Goal: Task Accomplishment & Management: Manage account settings

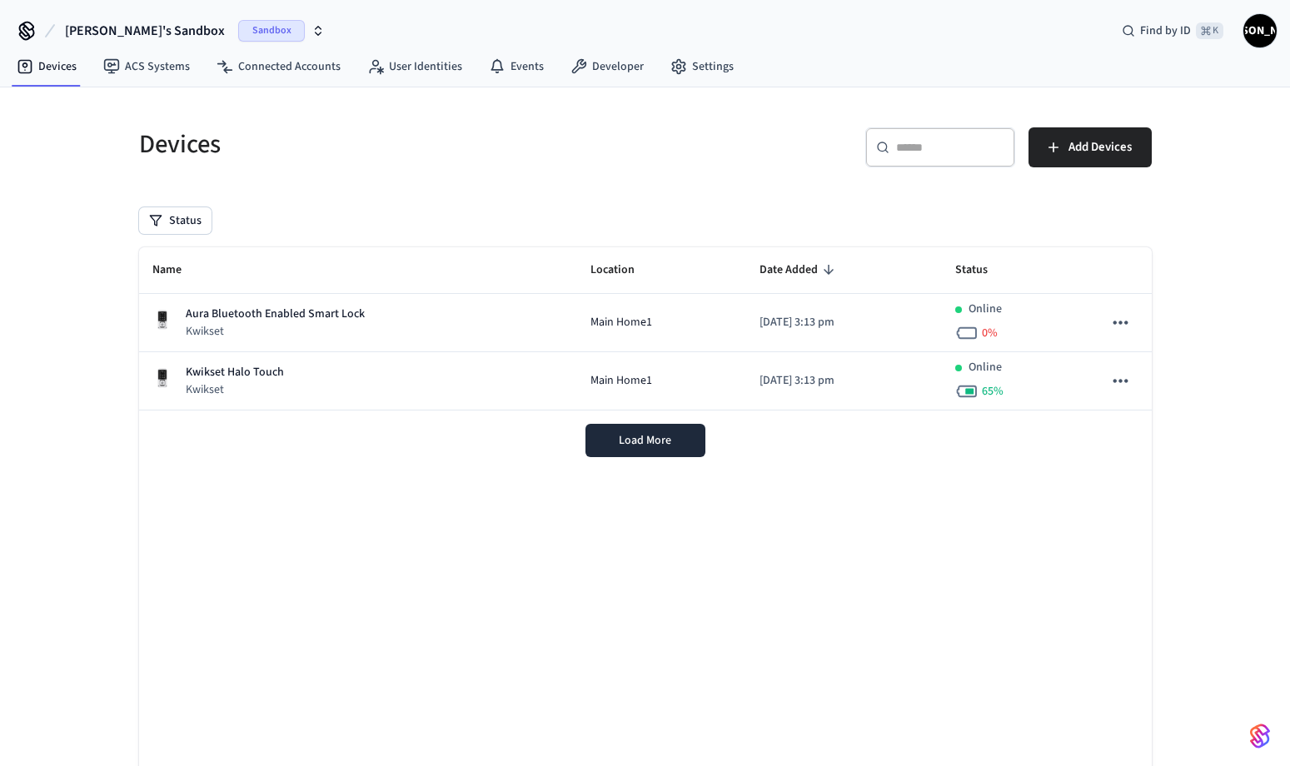
click at [238, 28] on span "Sandbox" at bounding box center [271, 31] width 67 height 22
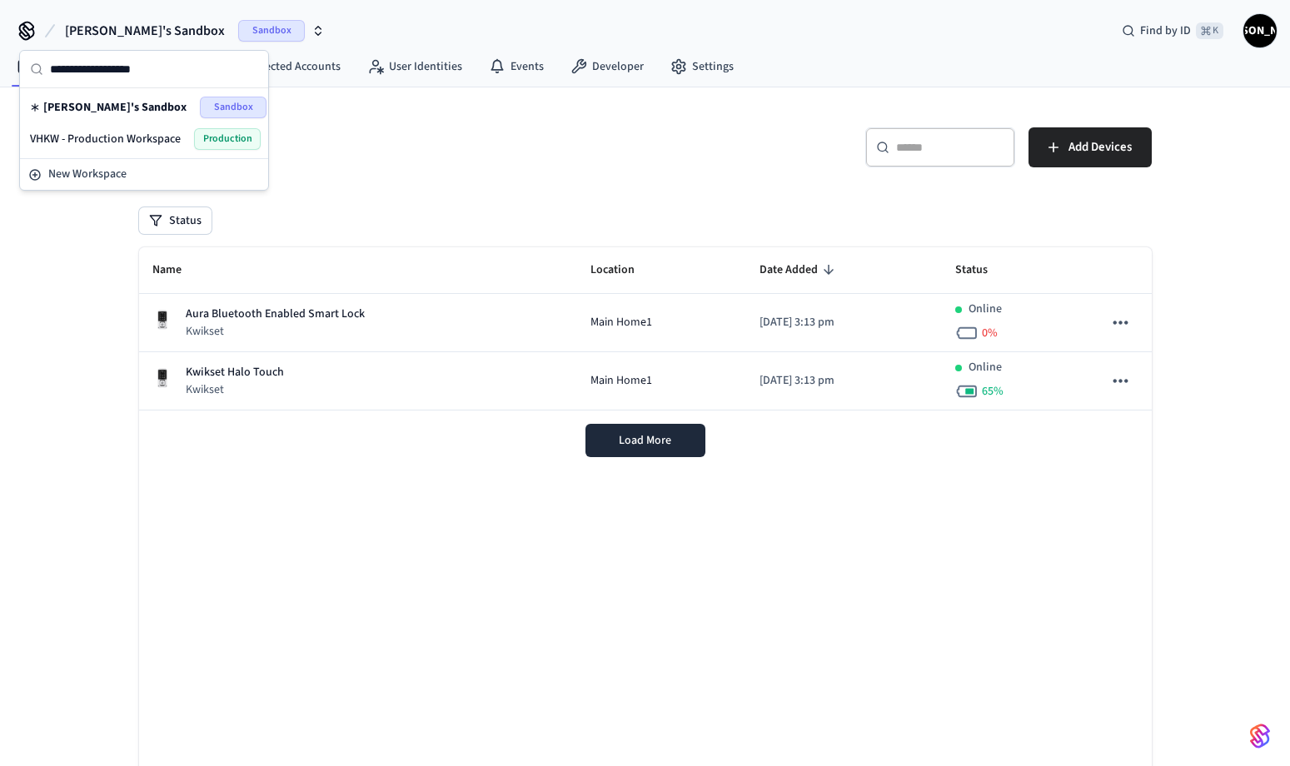
click at [218, 102] on span "Sandbox" at bounding box center [233, 108] width 67 height 22
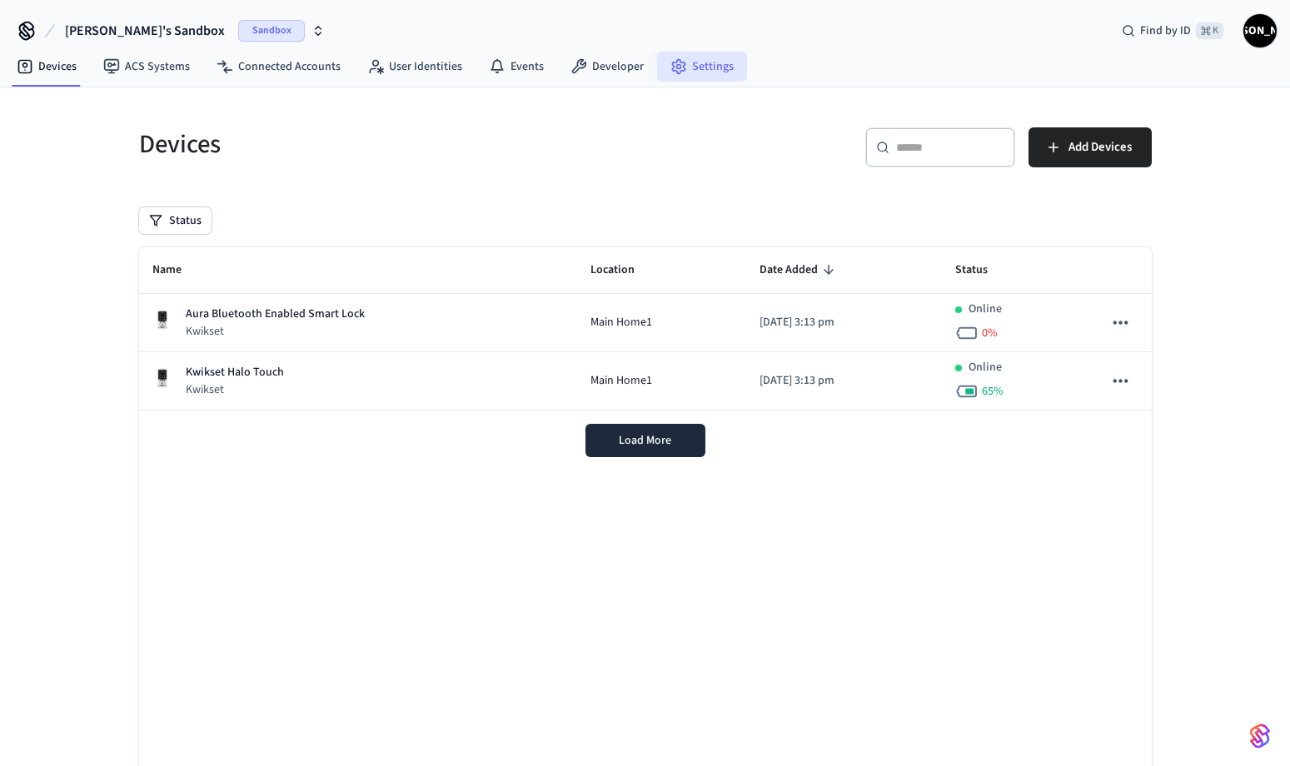
click at [698, 73] on link "Settings" at bounding box center [702, 67] width 90 height 30
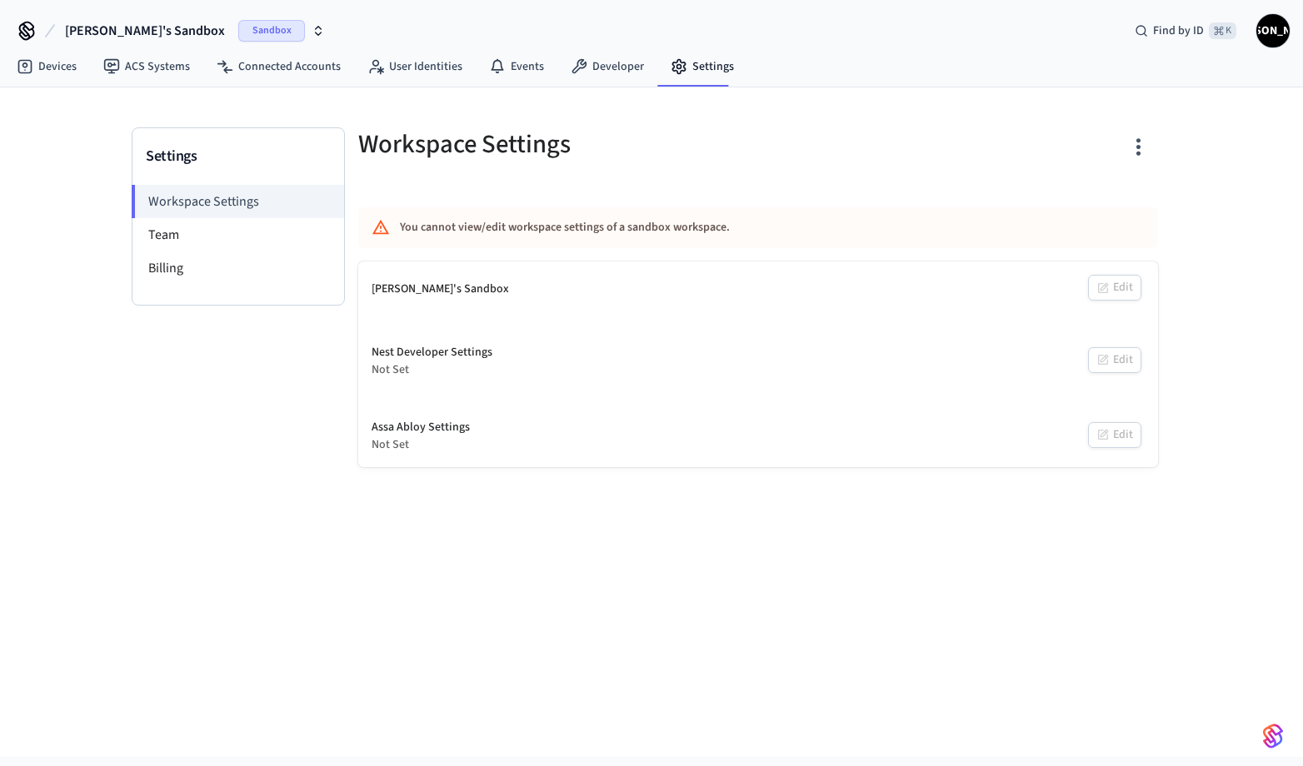
click at [311, 28] on icon "button" at bounding box center [317, 30] width 13 height 13
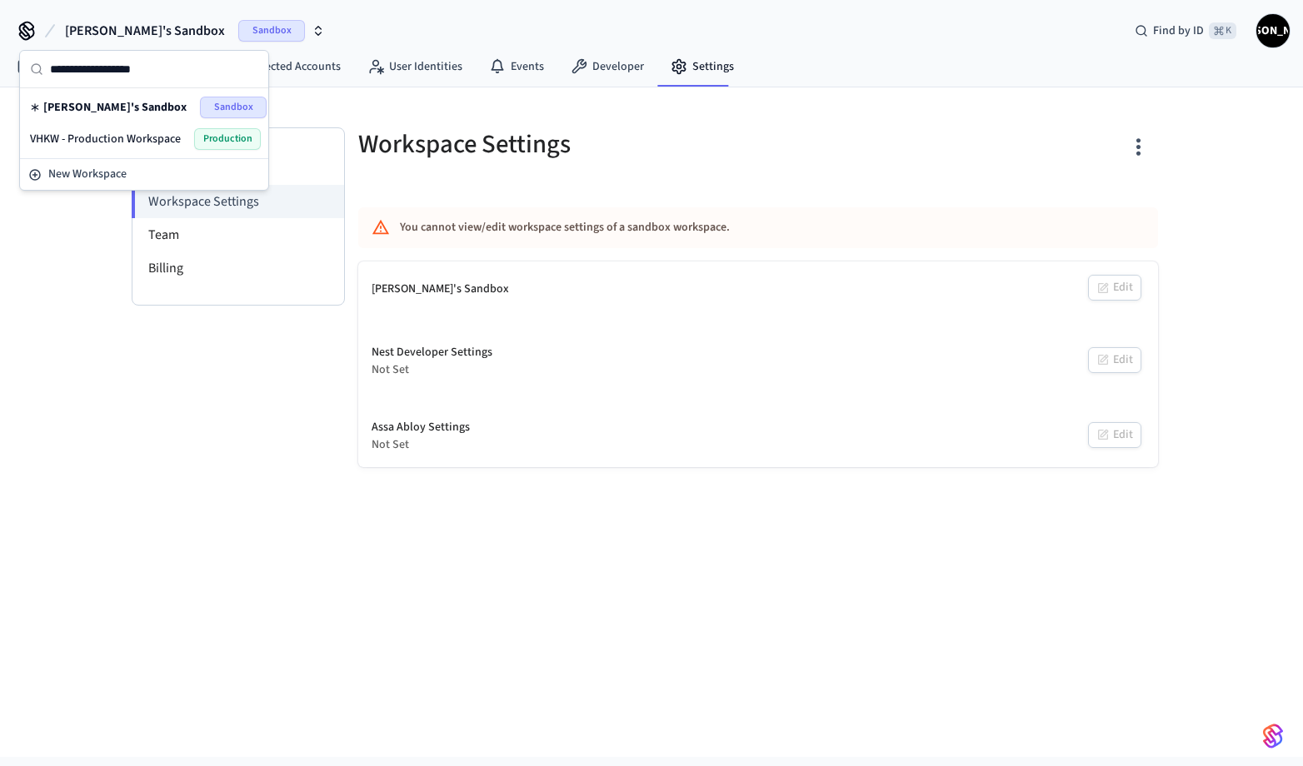
click at [206, 133] on span "Production" at bounding box center [227, 139] width 67 height 22
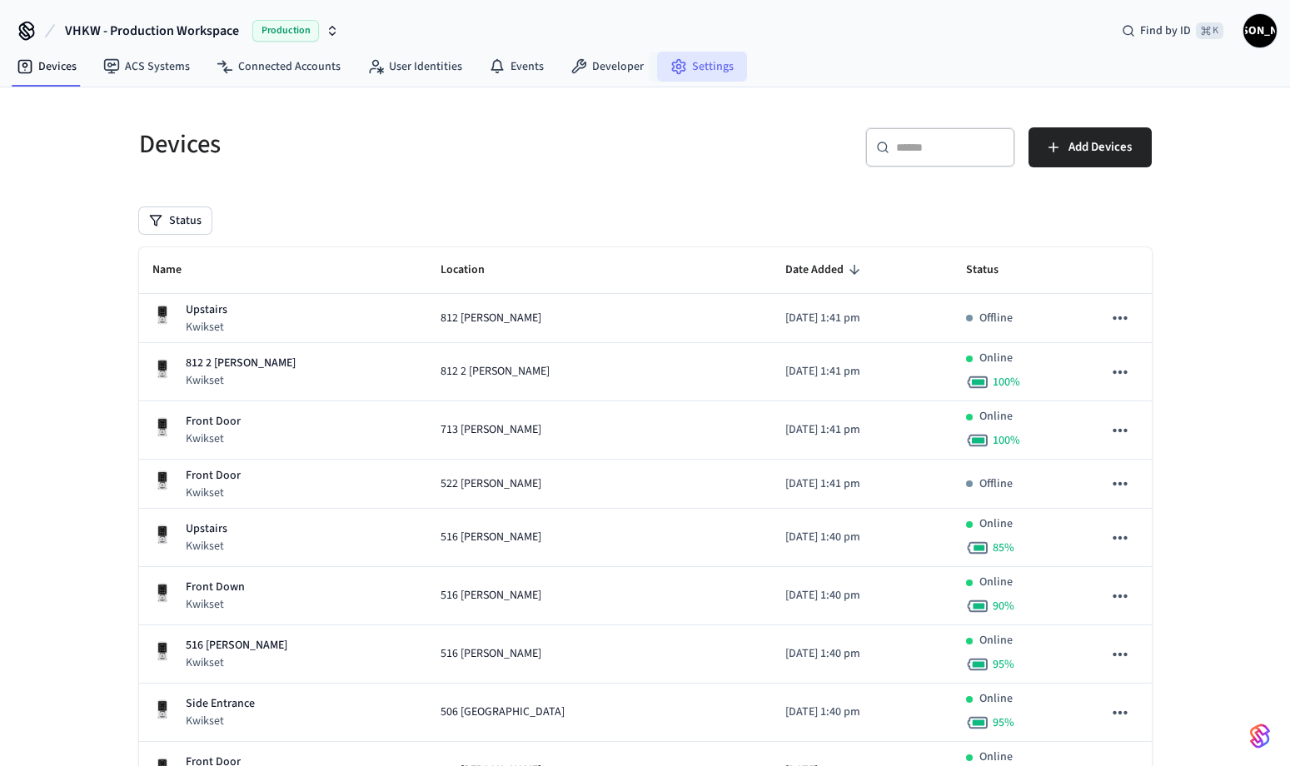
click at [696, 66] on link "Settings" at bounding box center [702, 67] width 90 height 30
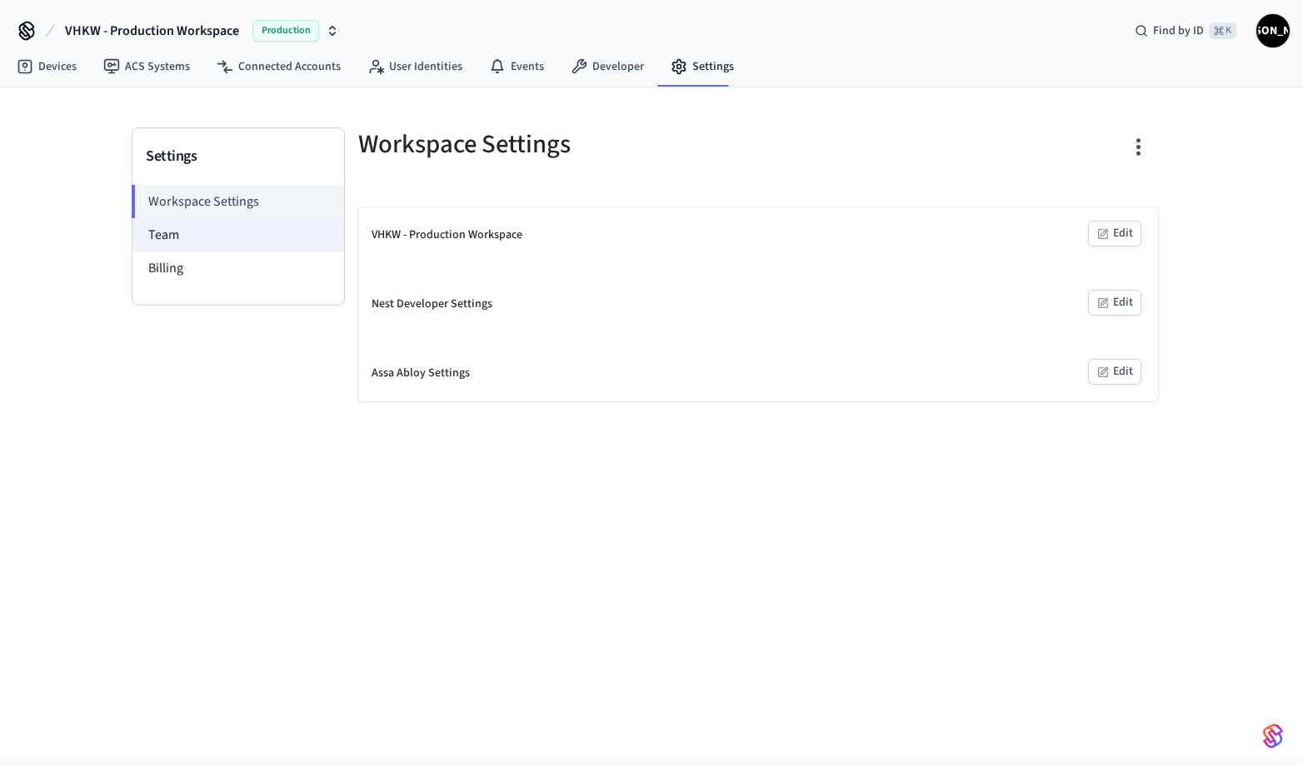
click at [179, 239] on li "Team" at bounding box center [238, 234] width 212 height 33
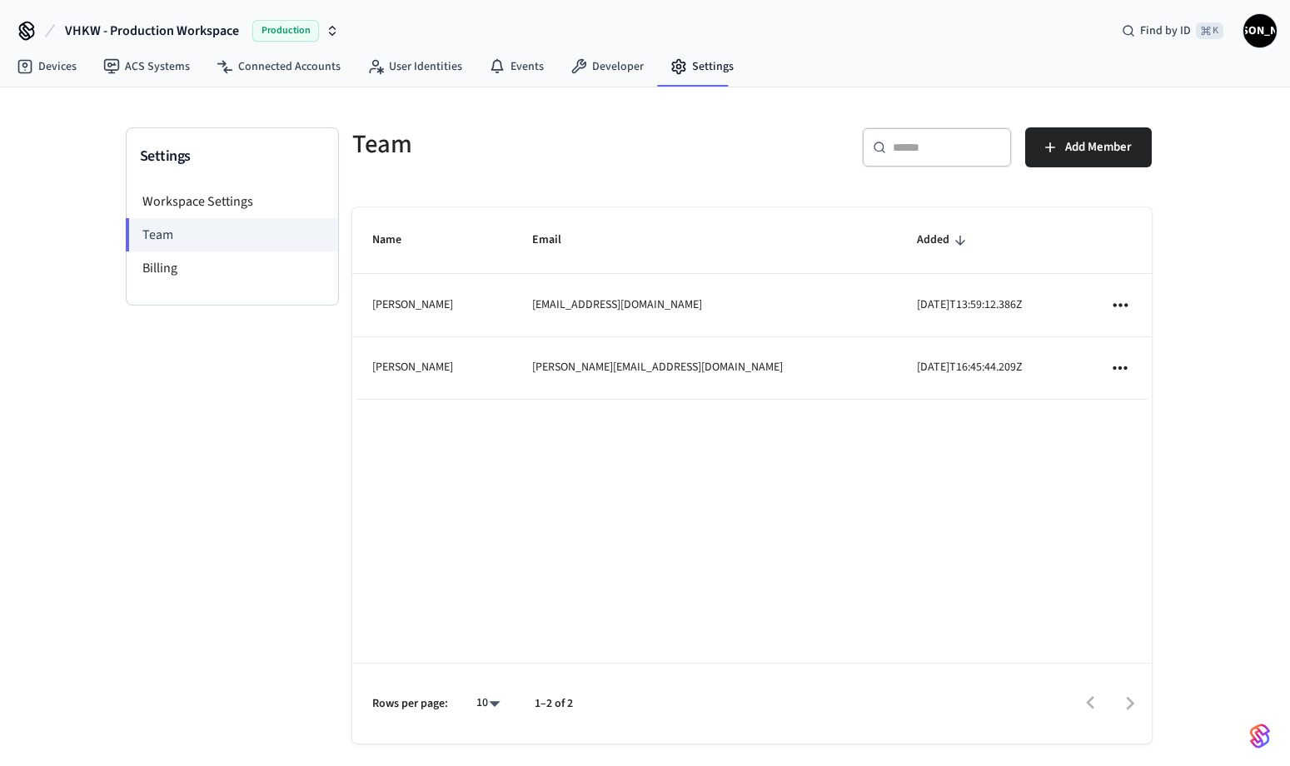
click at [1126, 304] on icon "sticky table" at bounding box center [1121, 304] width 14 height 3
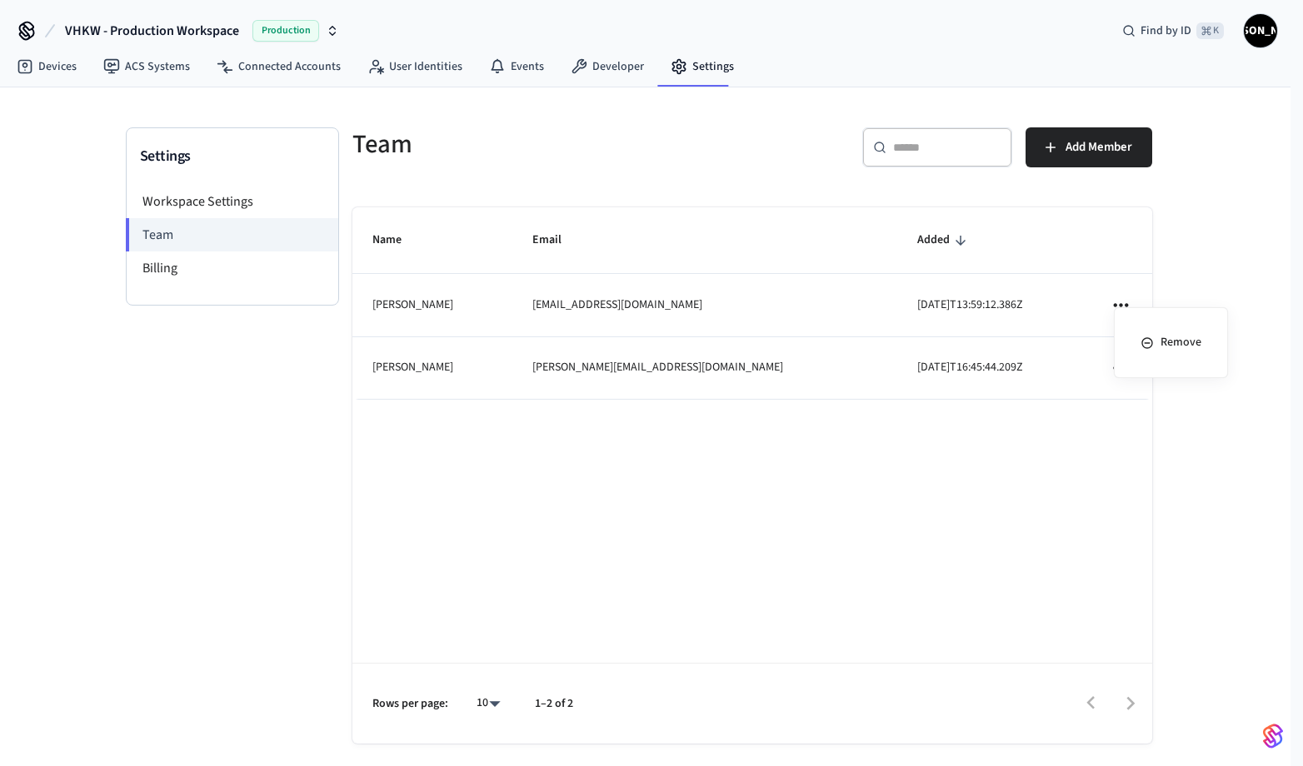
click at [1186, 259] on div at bounding box center [651, 383] width 1303 height 766
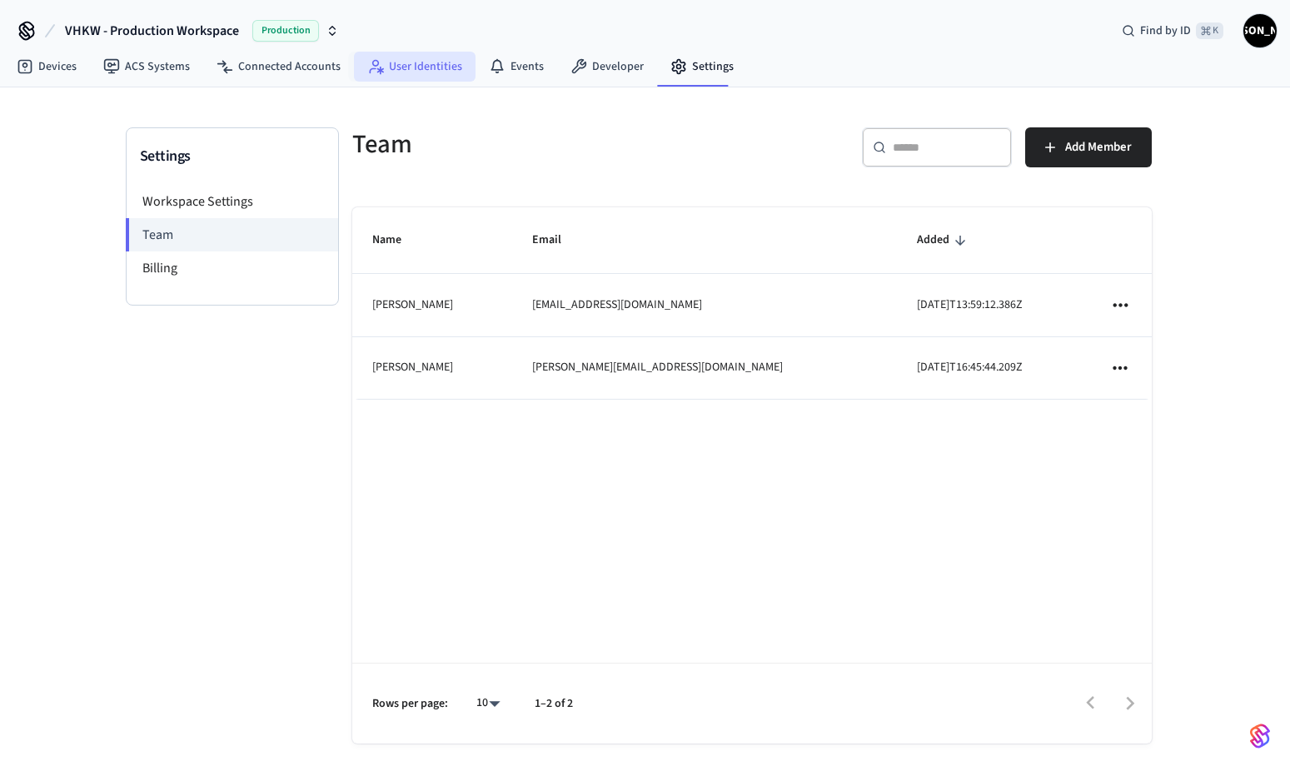
click at [409, 53] on link "User Identities" at bounding box center [415, 67] width 122 height 30
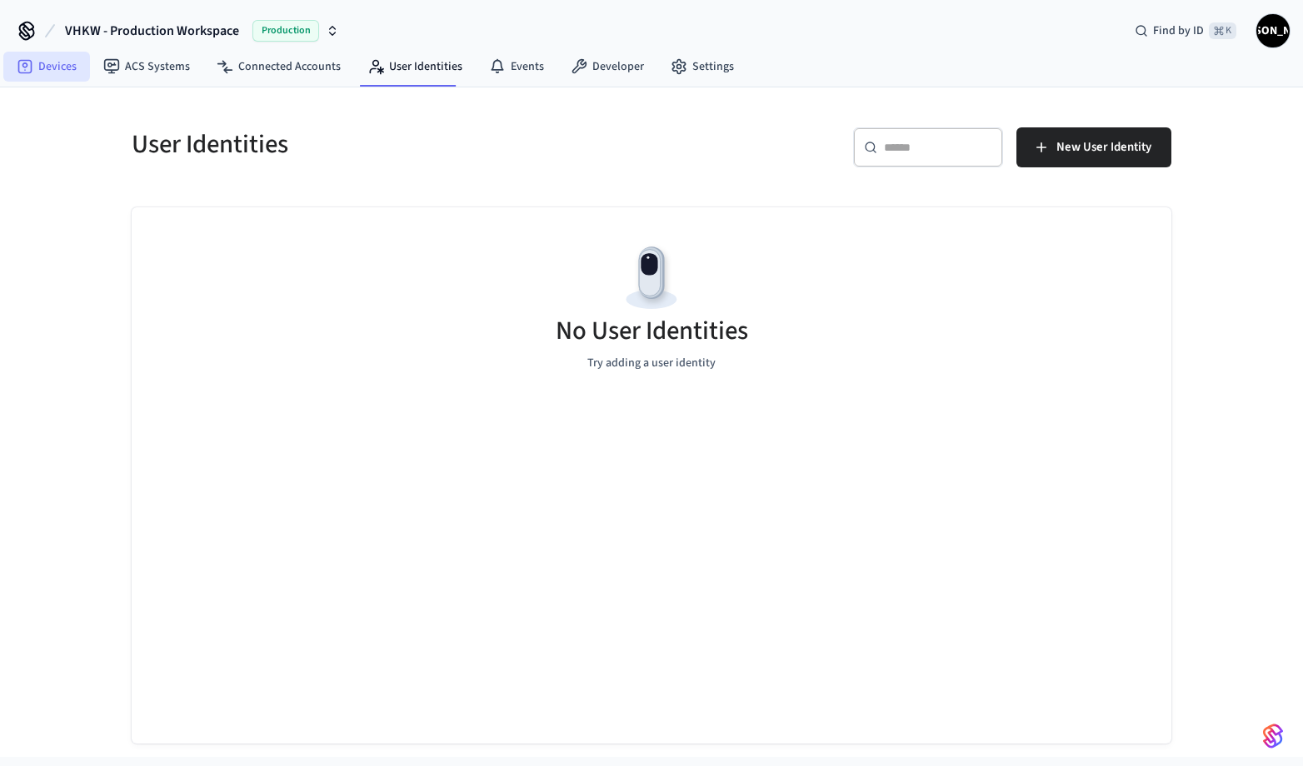
click at [30, 66] on icon at bounding box center [25, 67] width 14 height 14
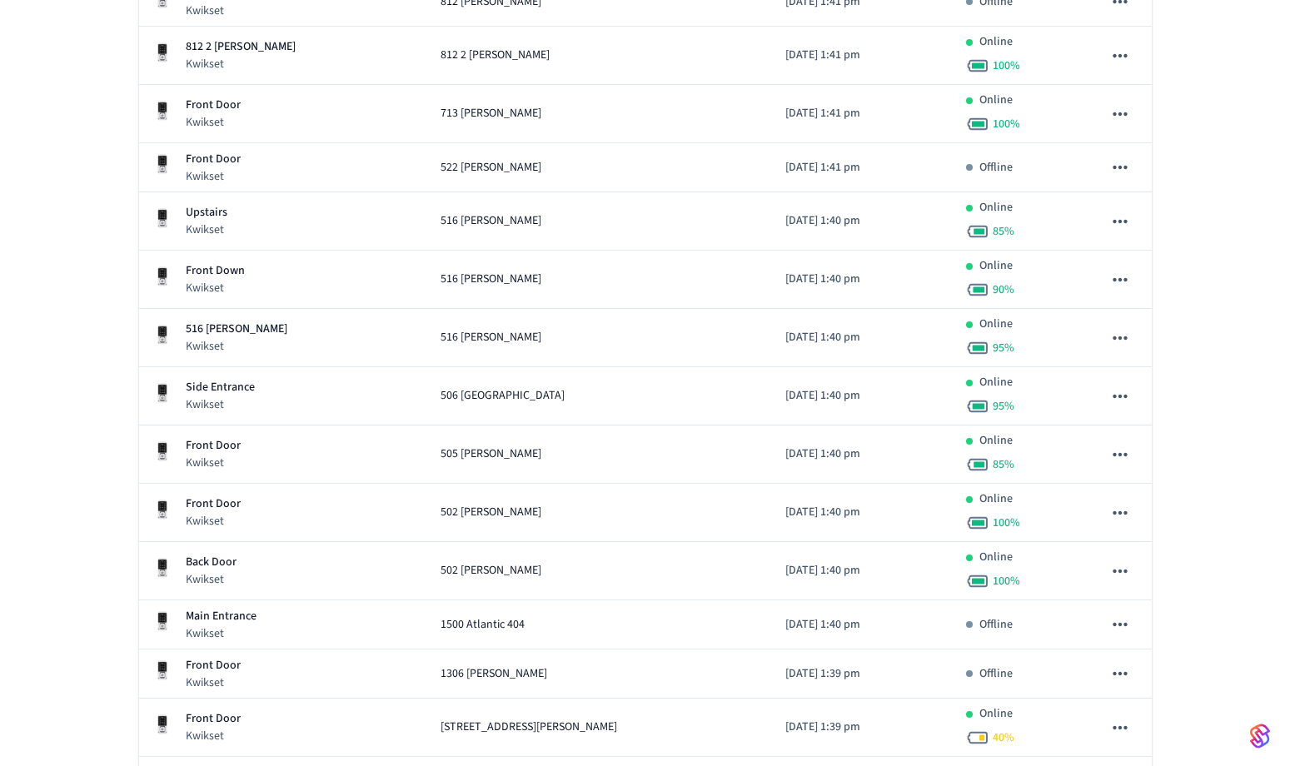
scroll to position [400, 0]
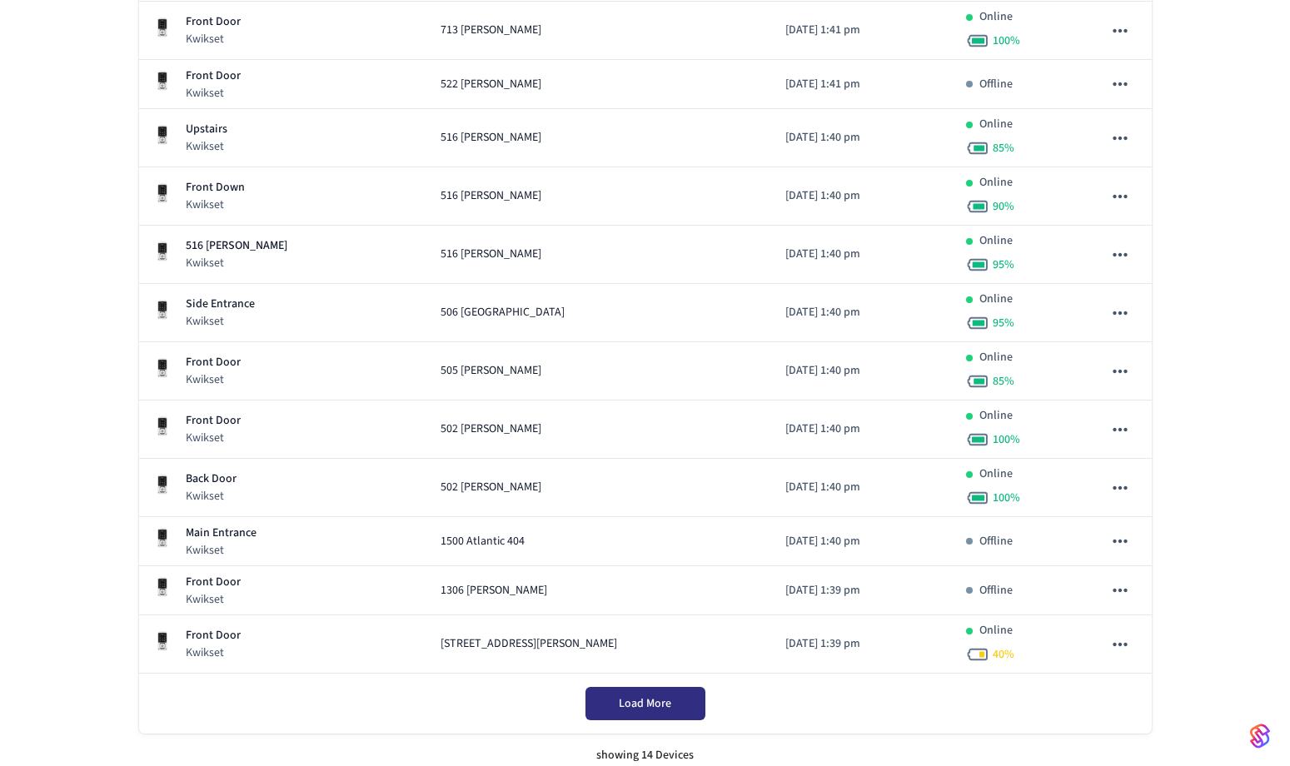
click at [665, 706] on span "Load More" at bounding box center [645, 703] width 52 height 17
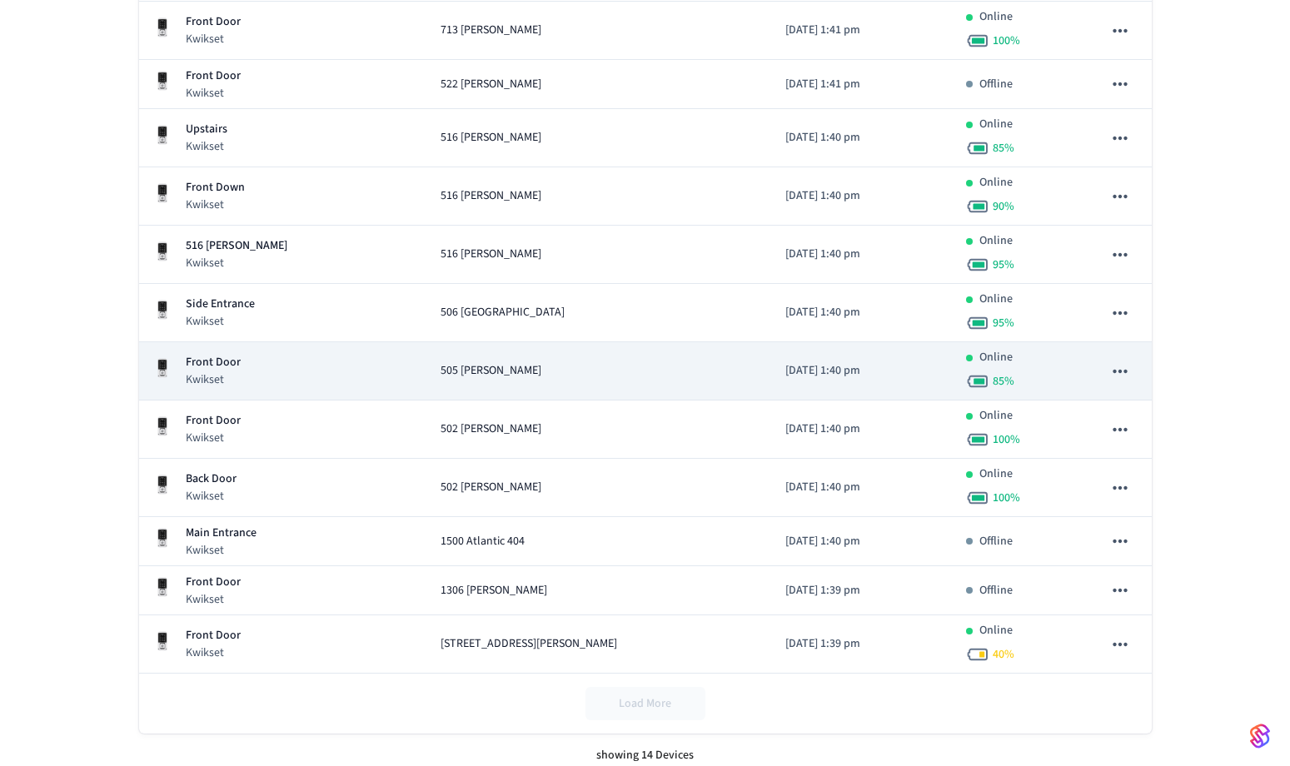
click at [1115, 366] on icon "sticky table" at bounding box center [1120, 372] width 22 height 22
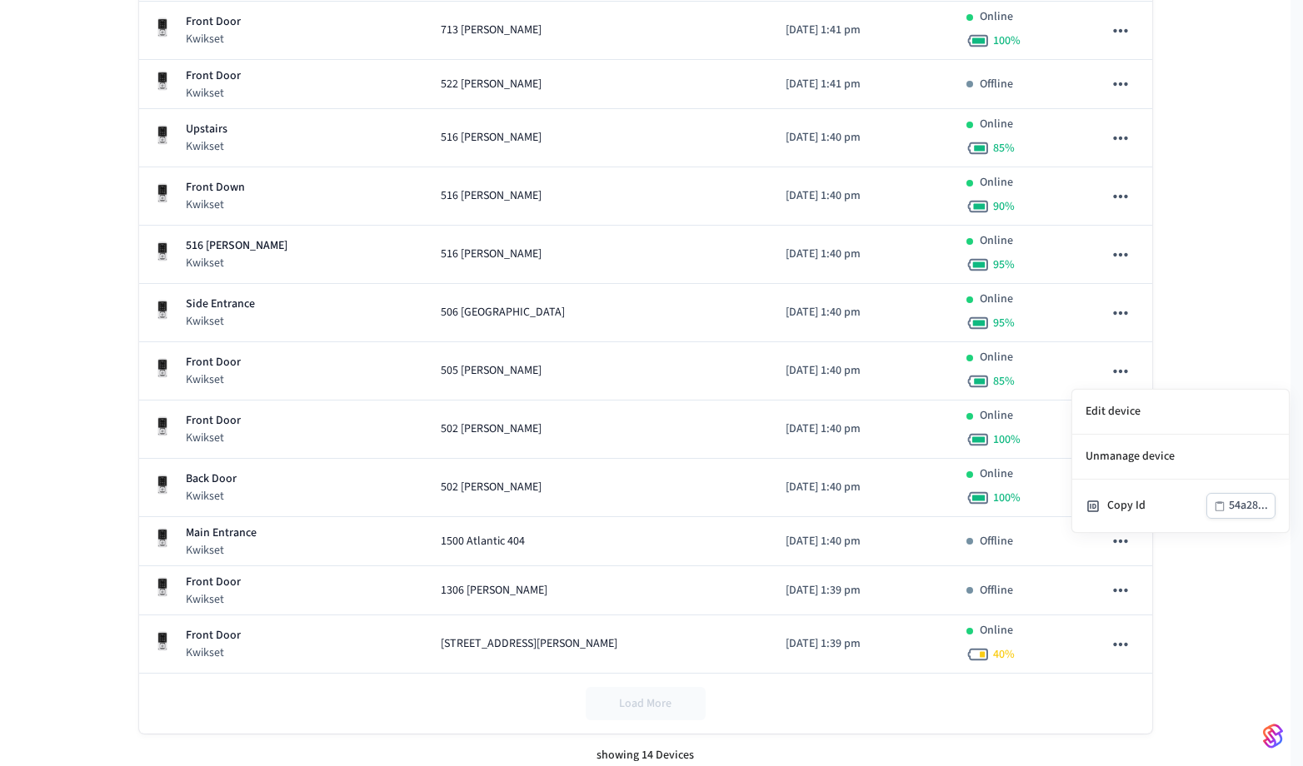
click at [457, 370] on div at bounding box center [651, 383] width 1303 height 766
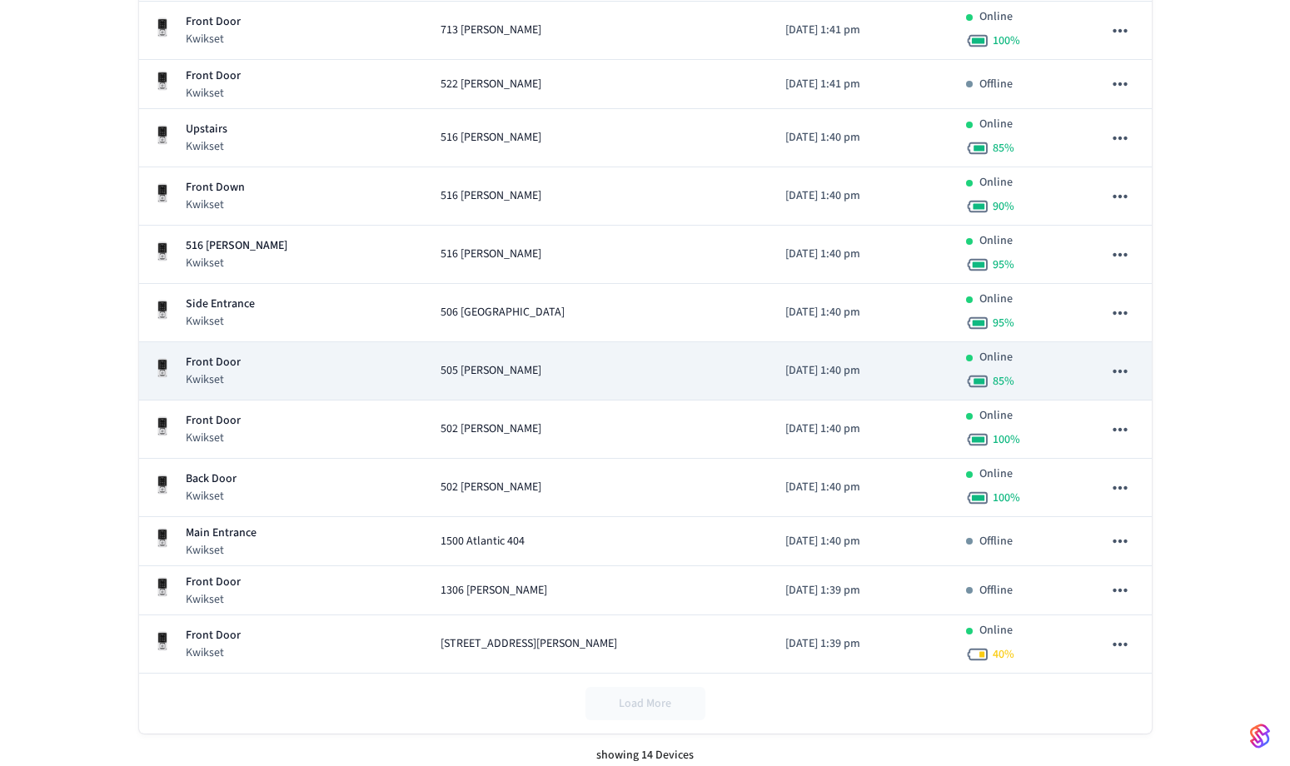
click at [376, 369] on div "Front Door Kwikset" at bounding box center [283, 371] width 262 height 34
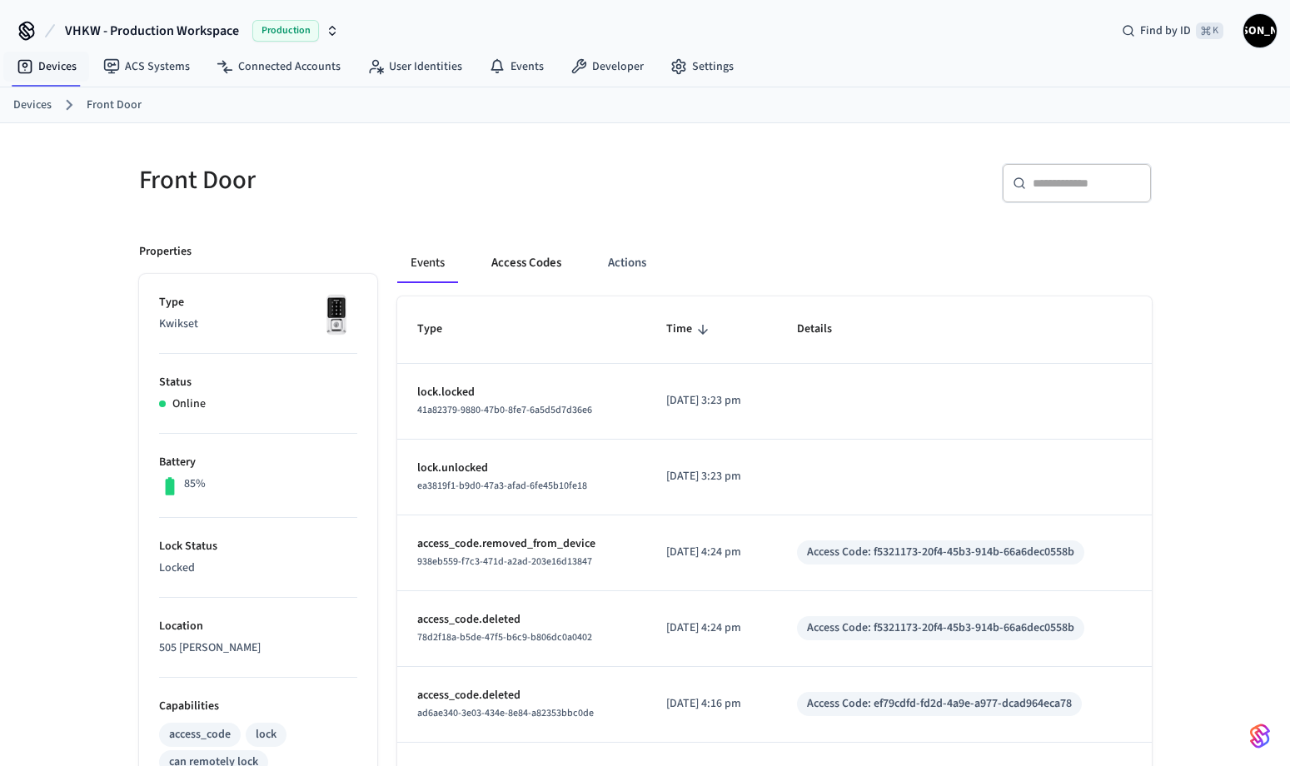
click at [533, 270] on button "Access Codes" at bounding box center [526, 263] width 97 height 40
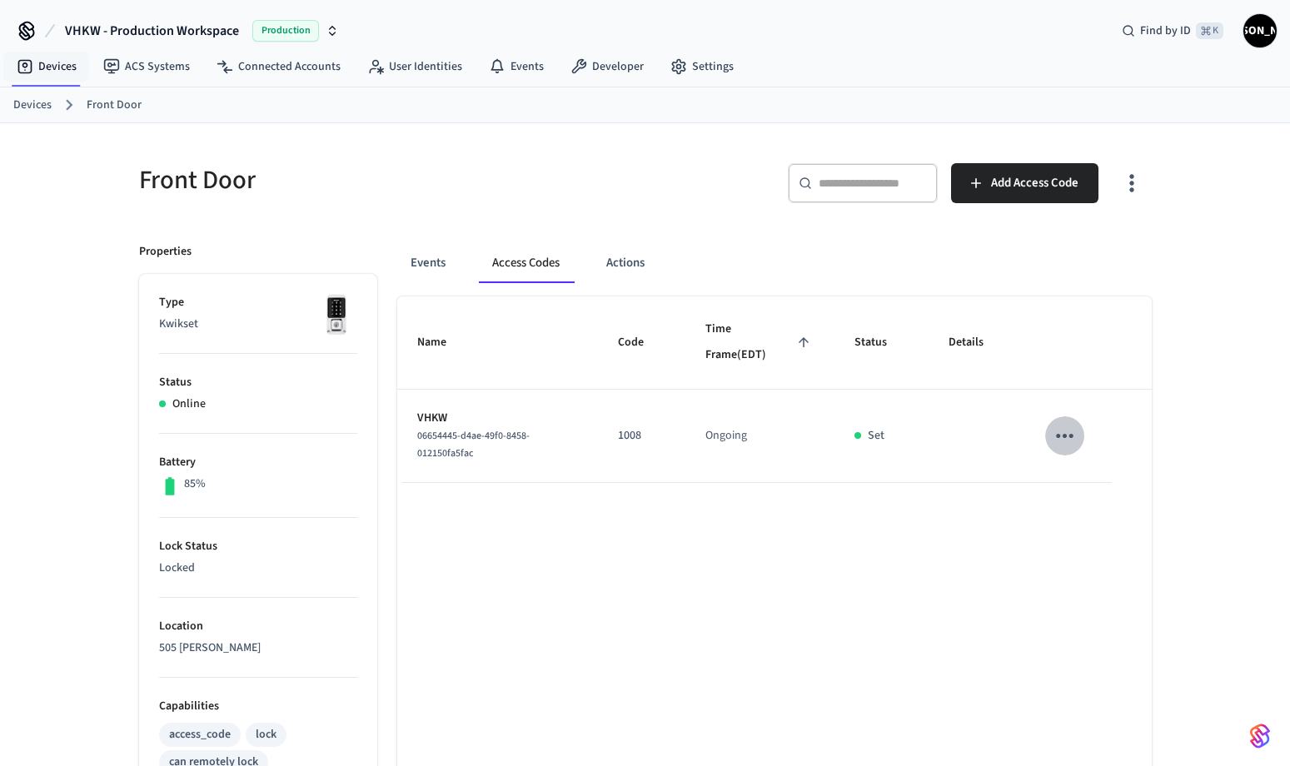
click at [1079, 436] on button "sticky table" at bounding box center [1064, 435] width 39 height 39
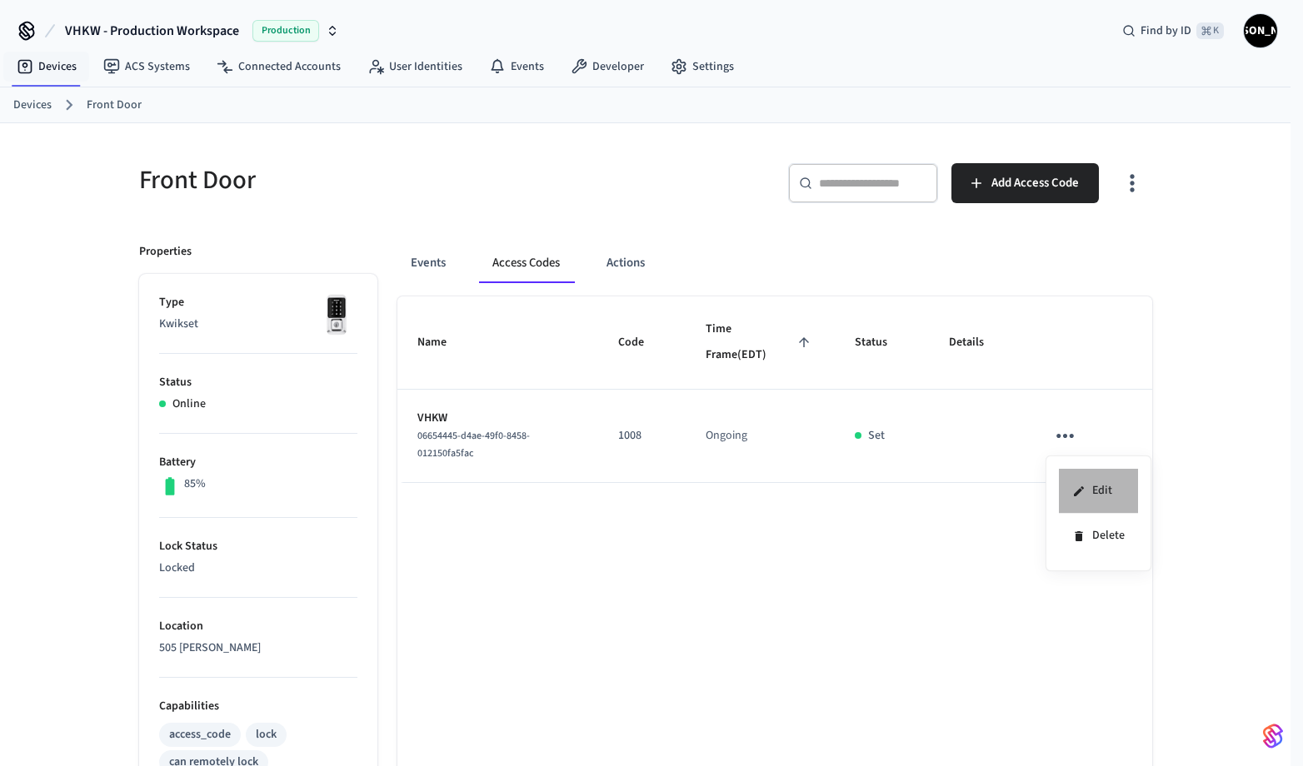
click at [1099, 496] on li "Edit" at bounding box center [1098, 491] width 79 height 45
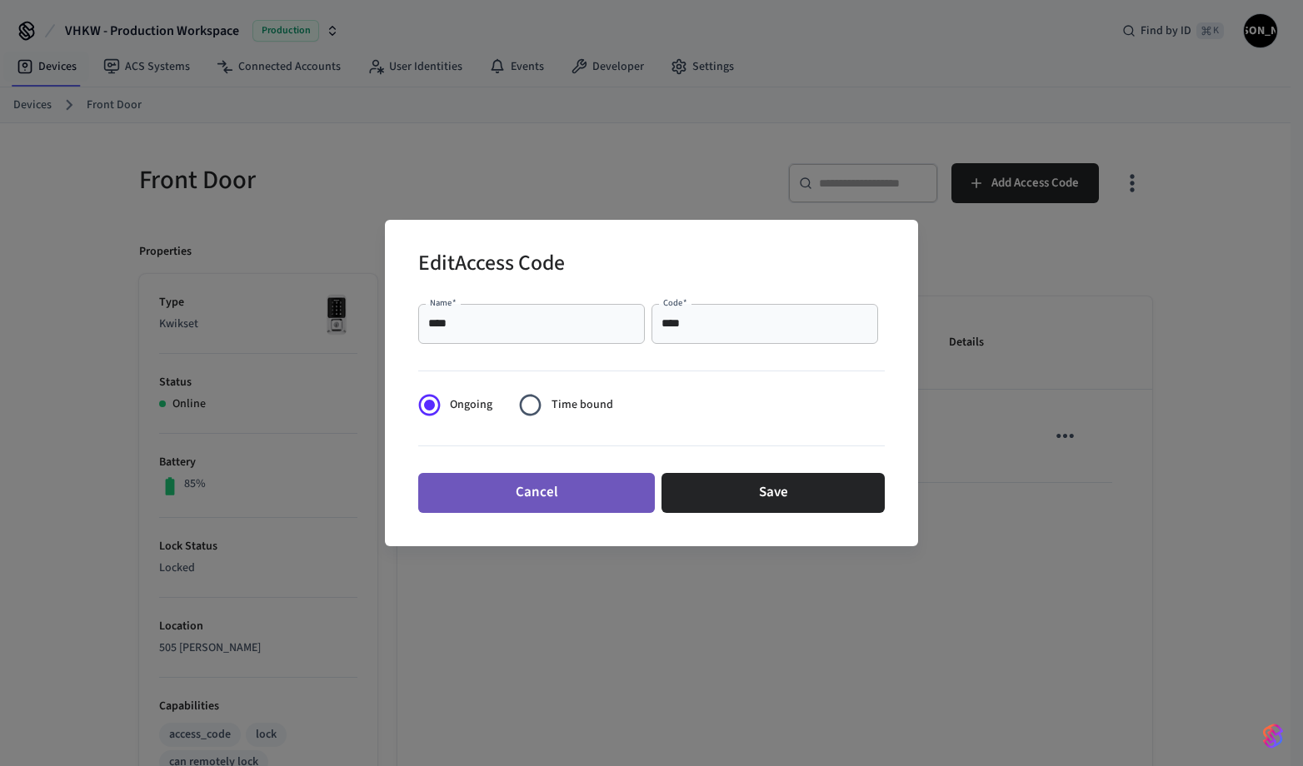
click at [546, 502] on button "Cancel" at bounding box center [536, 493] width 237 height 40
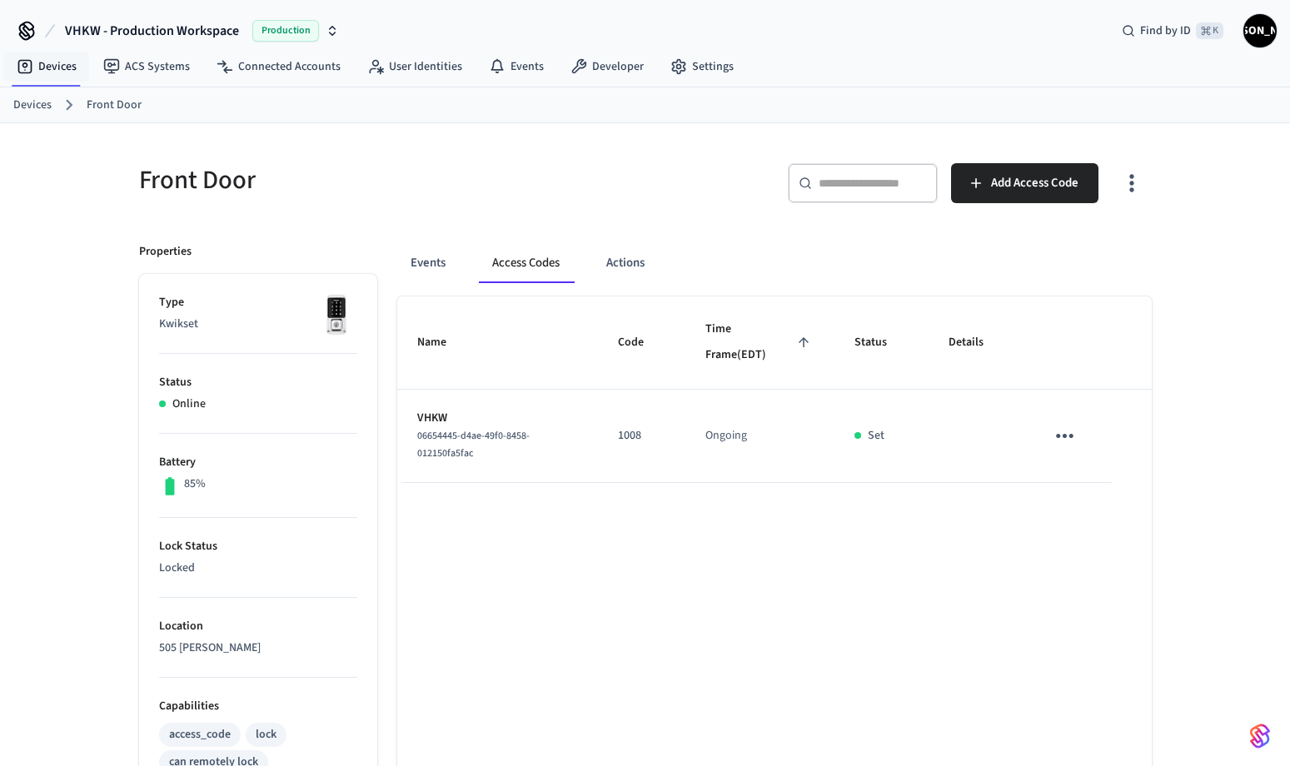
click at [685, 628] on div "Name Code Time Frame (EDT) Status Details VHKW 06654445-d4ae-49f0-8458-012150fa…" at bounding box center [774, 774] width 755 height 956
drag, startPoint x: 637, startPoint y: 436, endPoint x: 628, endPoint y: 436, distance: 9.2
click at [628, 436] on p "1008" at bounding box center [641, 435] width 47 height 17
click at [620, 521] on div "Name Code Time Frame (EDT) Status Details VHKW 06654445-d4ae-49f0-8458-012150fa…" at bounding box center [774, 774] width 755 height 956
click at [1063, 428] on icon "sticky table" at bounding box center [1065, 436] width 26 height 26
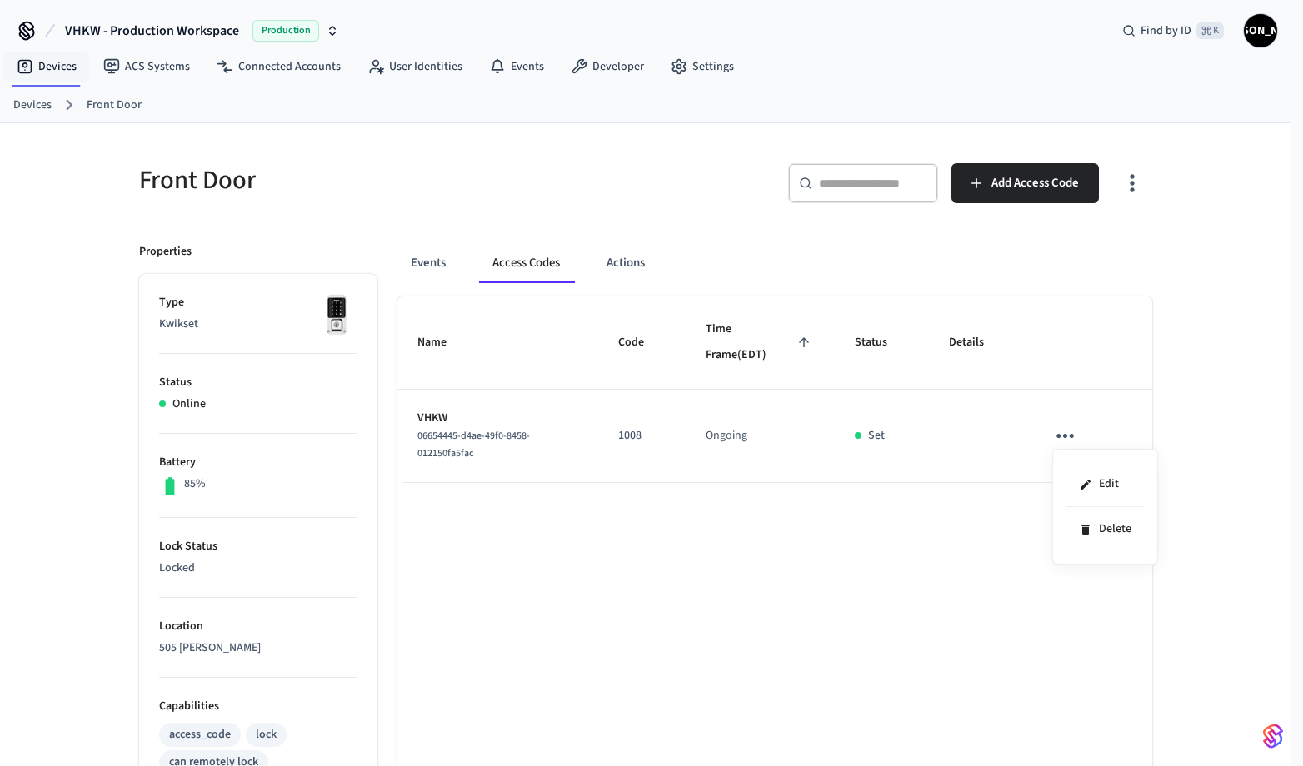
click at [928, 551] on div at bounding box center [651, 383] width 1303 height 766
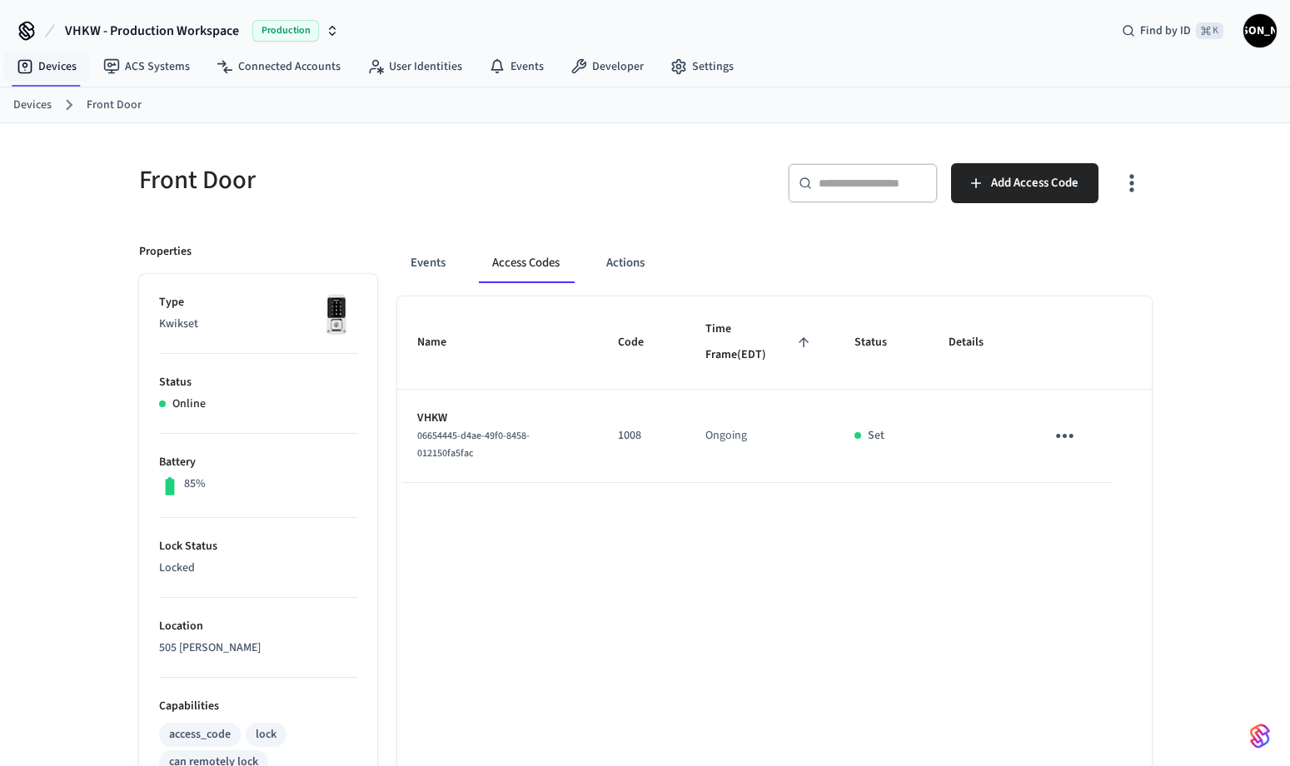
click at [1059, 435] on icon "sticky table" at bounding box center [1064, 436] width 17 height 4
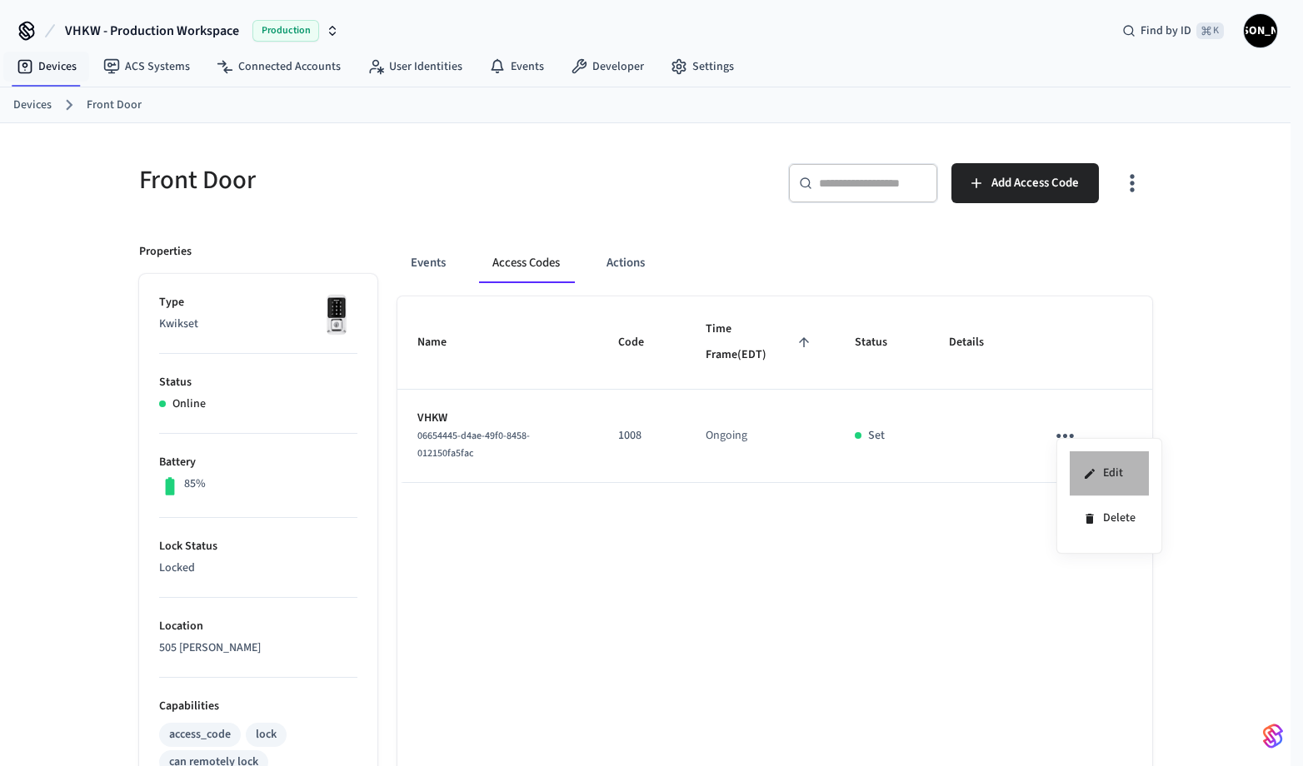
click at [1125, 462] on li "Edit" at bounding box center [1108, 473] width 79 height 45
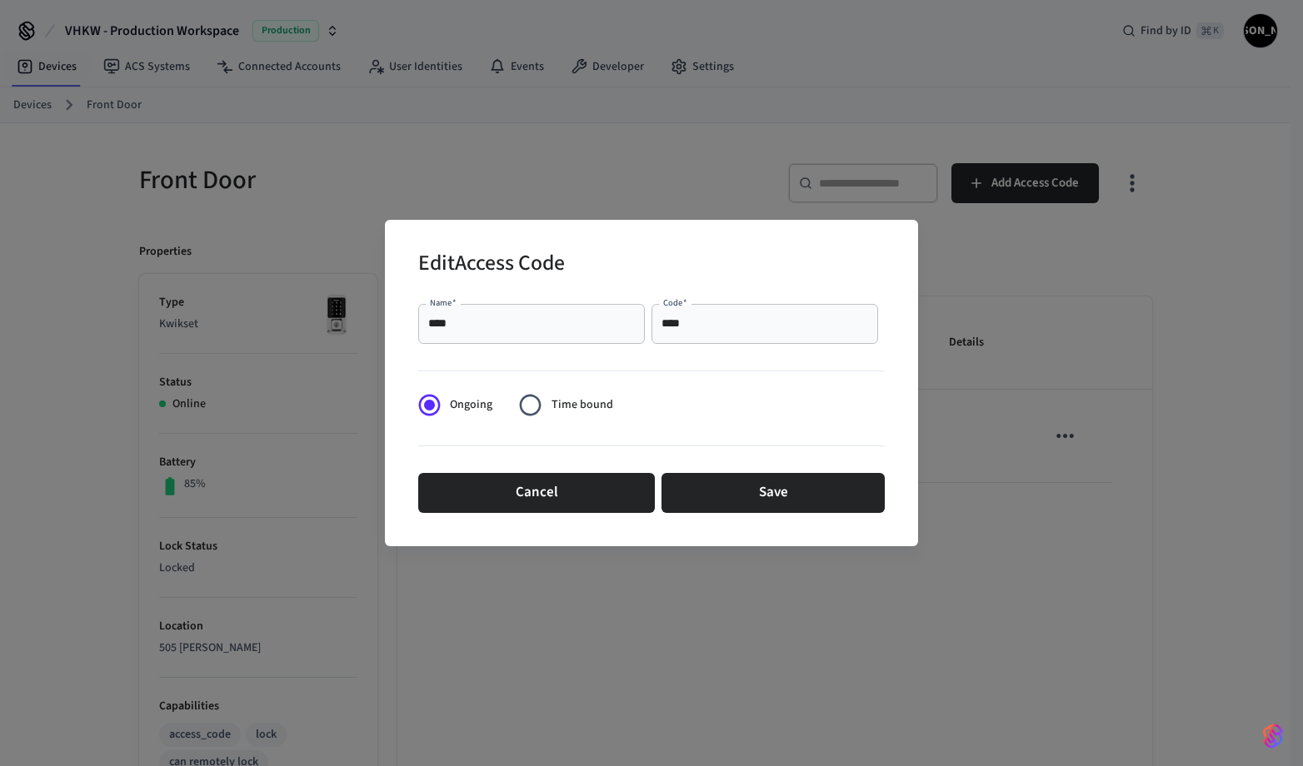
click at [565, 659] on div "Edit Access Code Name   * **** Name   * Code   * **** Code   * Ongoing Time bou…" at bounding box center [651, 383] width 1303 height 766
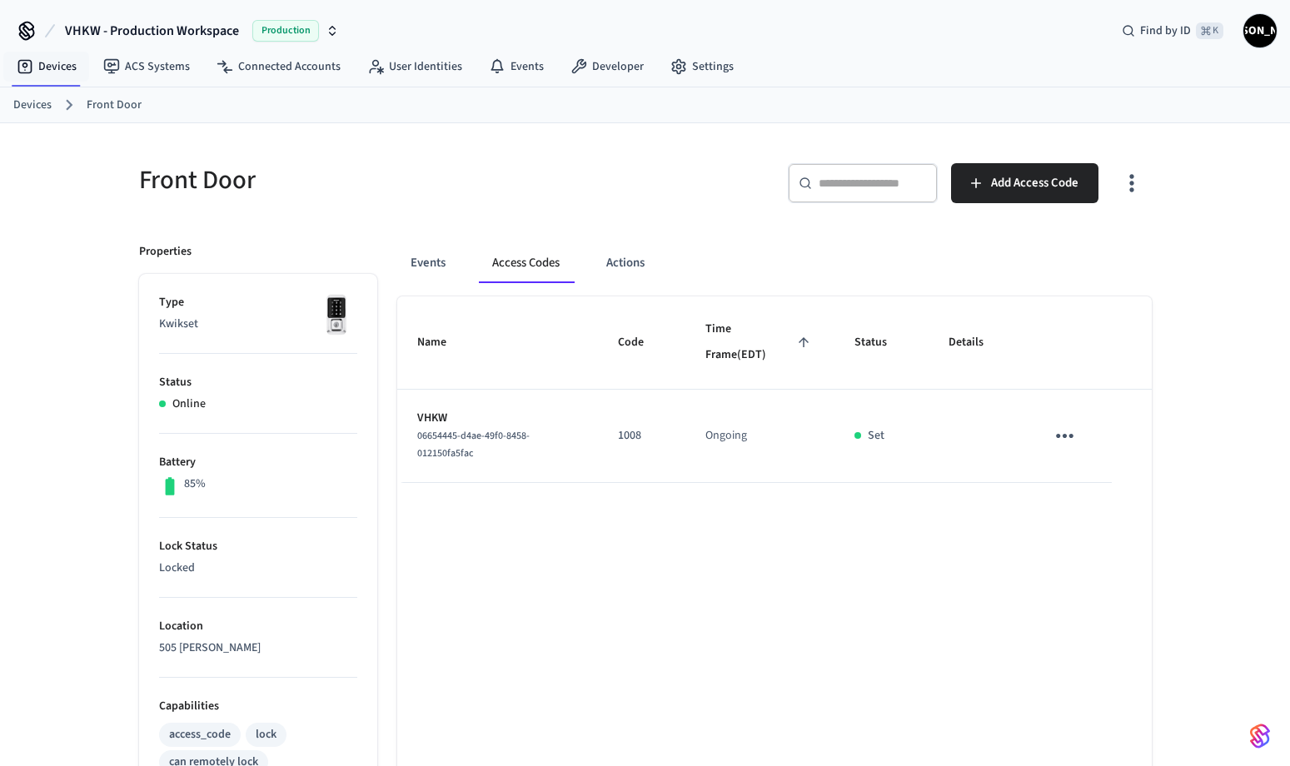
click at [1066, 436] on icon "sticky table" at bounding box center [1064, 436] width 17 height 4
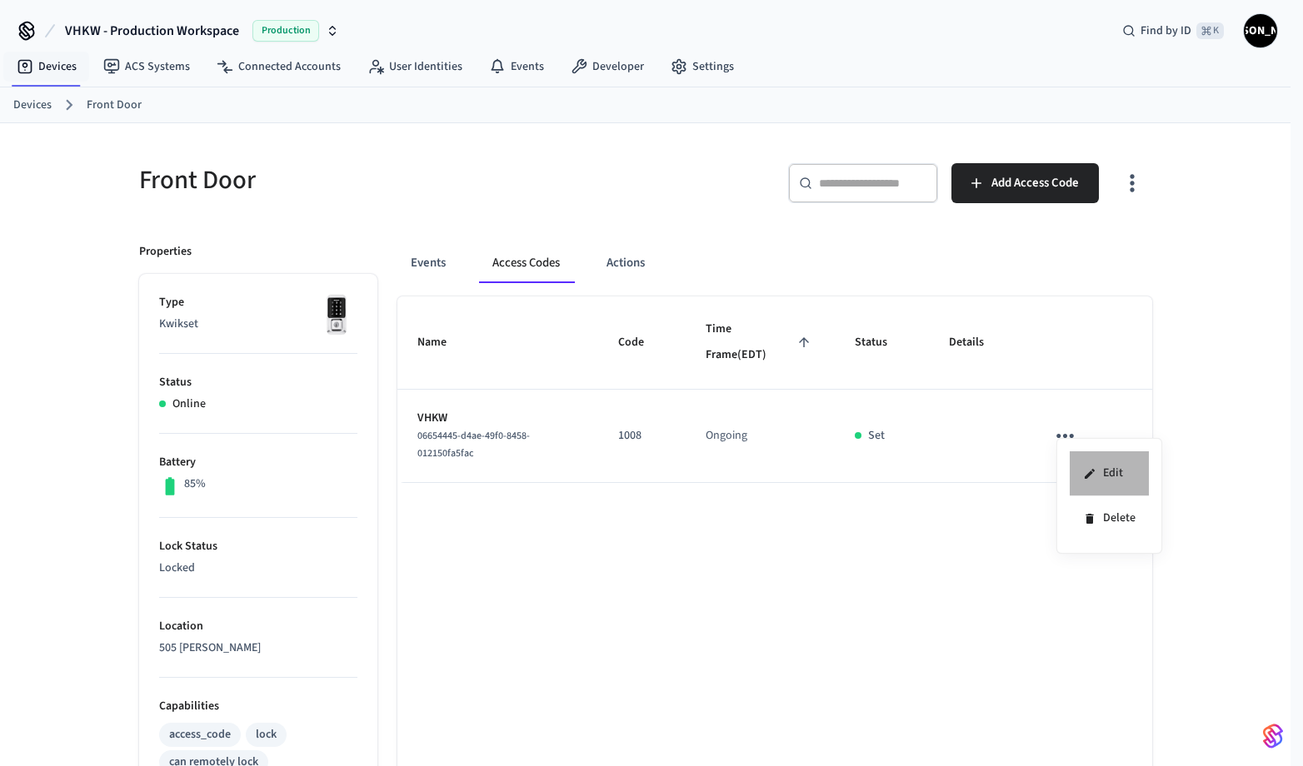
click at [1128, 471] on li "Edit" at bounding box center [1108, 473] width 79 height 45
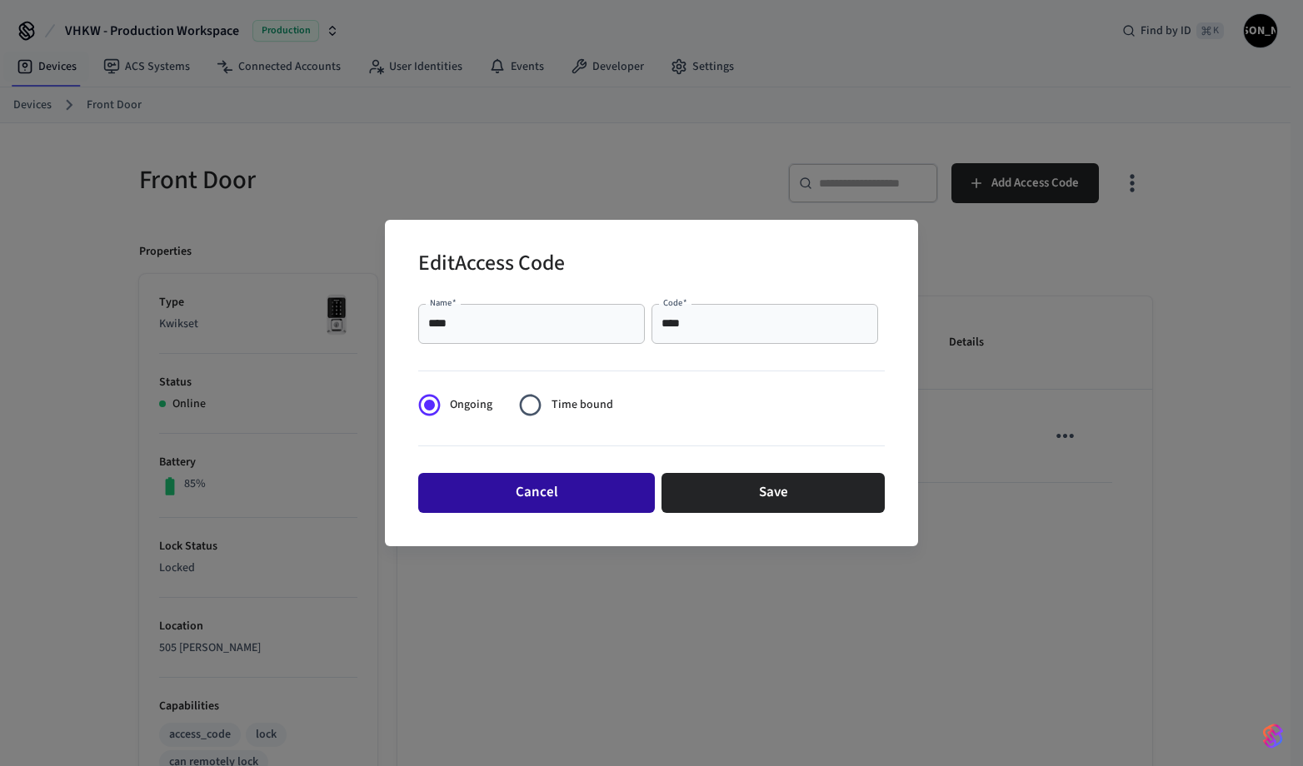
click at [531, 495] on button "Cancel" at bounding box center [536, 493] width 237 height 40
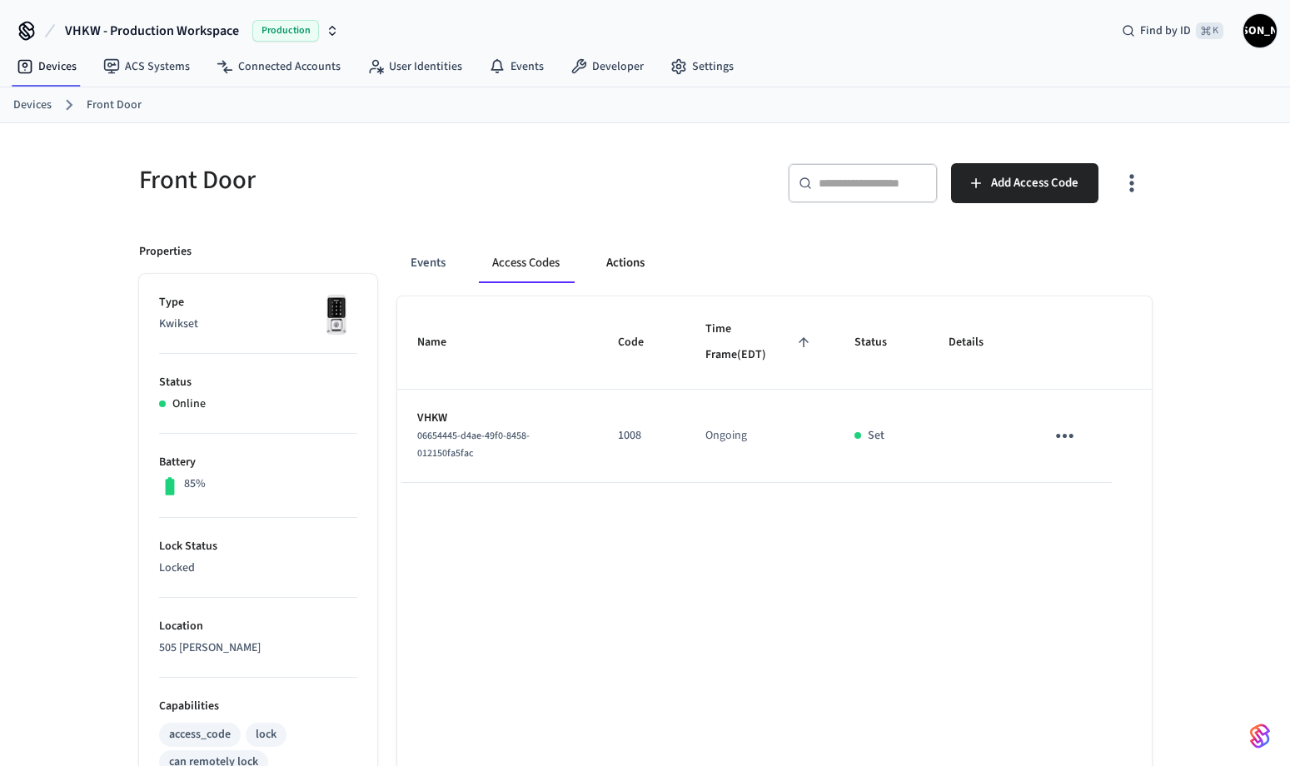
click at [616, 261] on button "Actions" at bounding box center [625, 263] width 65 height 40
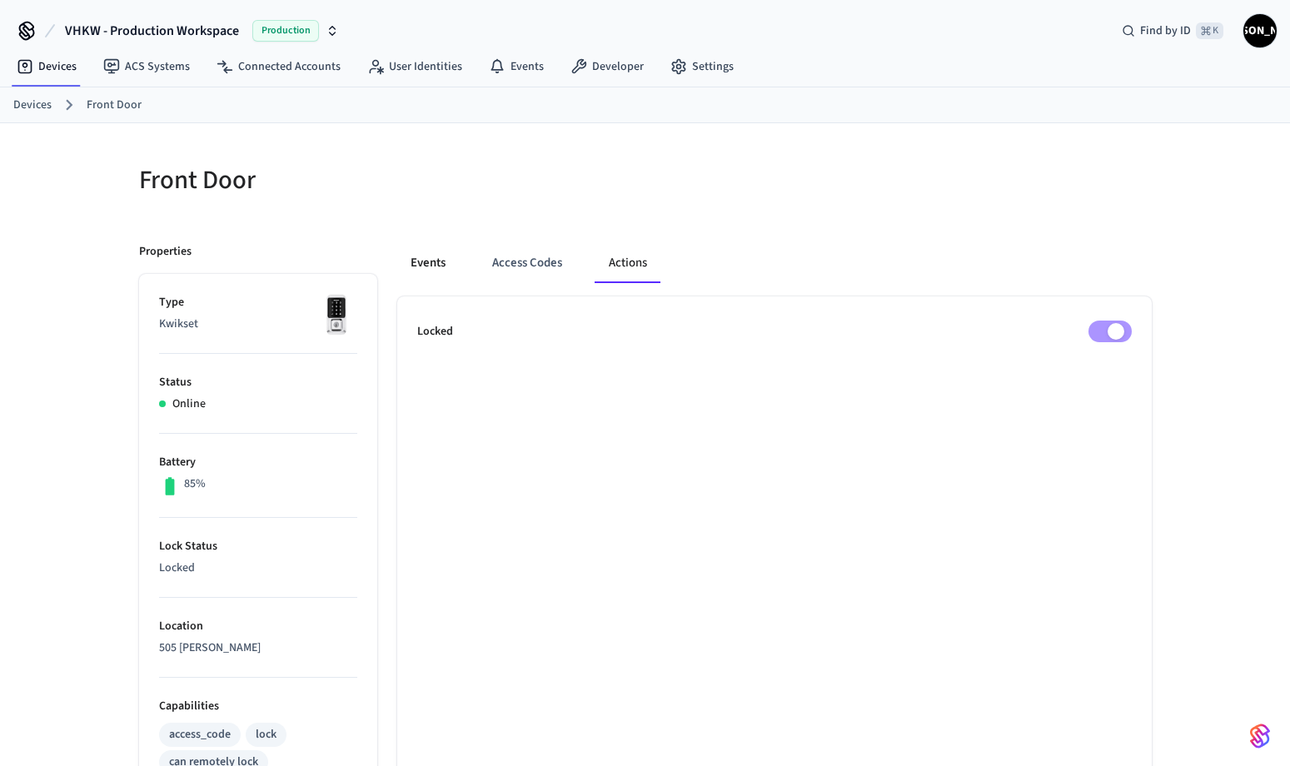
click at [435, 266] on button "Events" at bounding box center [428, 263] width 62 height 40
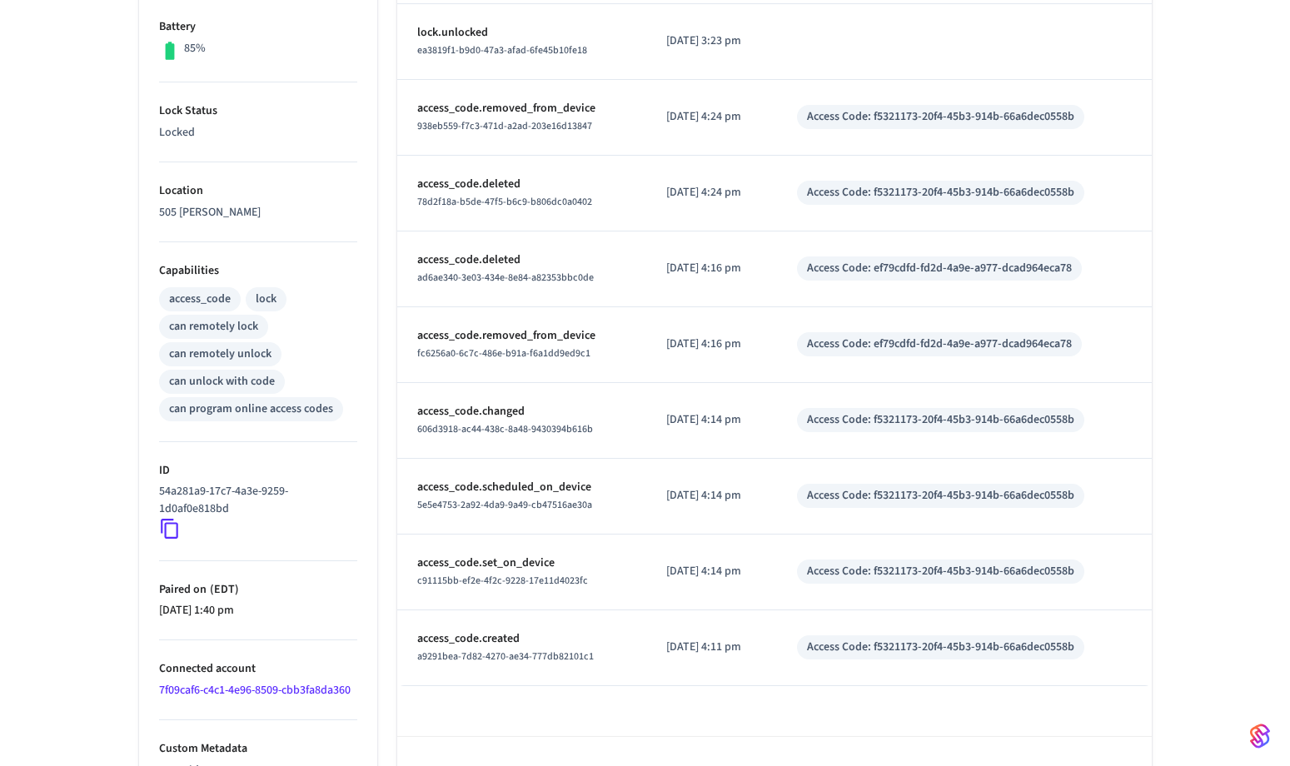
scroll to position [486, 0]
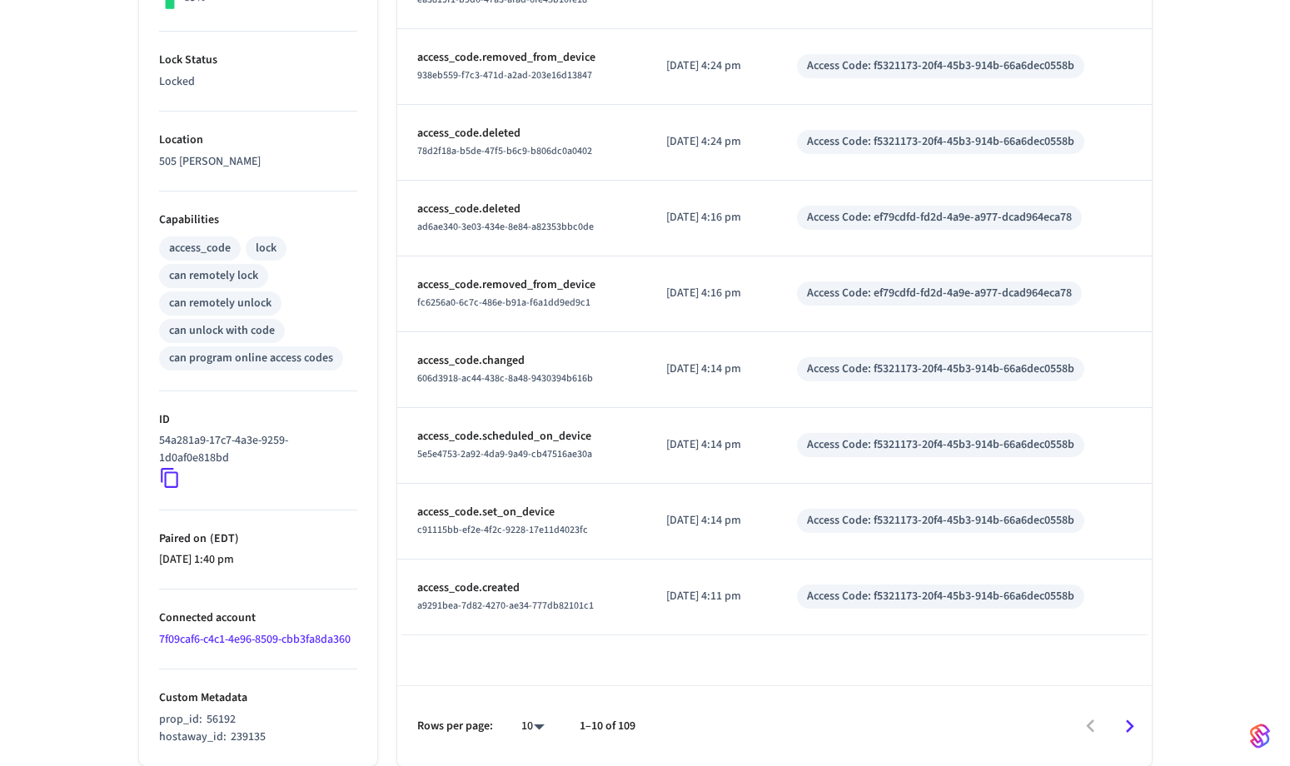
click at [481, 613] on span "a9291bea-7d82-4270-ae34-777db82101c1" at bounding box center [505, 606] width 177 height 14
click at [1128, 723] on icon "Go to next page" at bounding box center [1130, 727] width 26 height 26
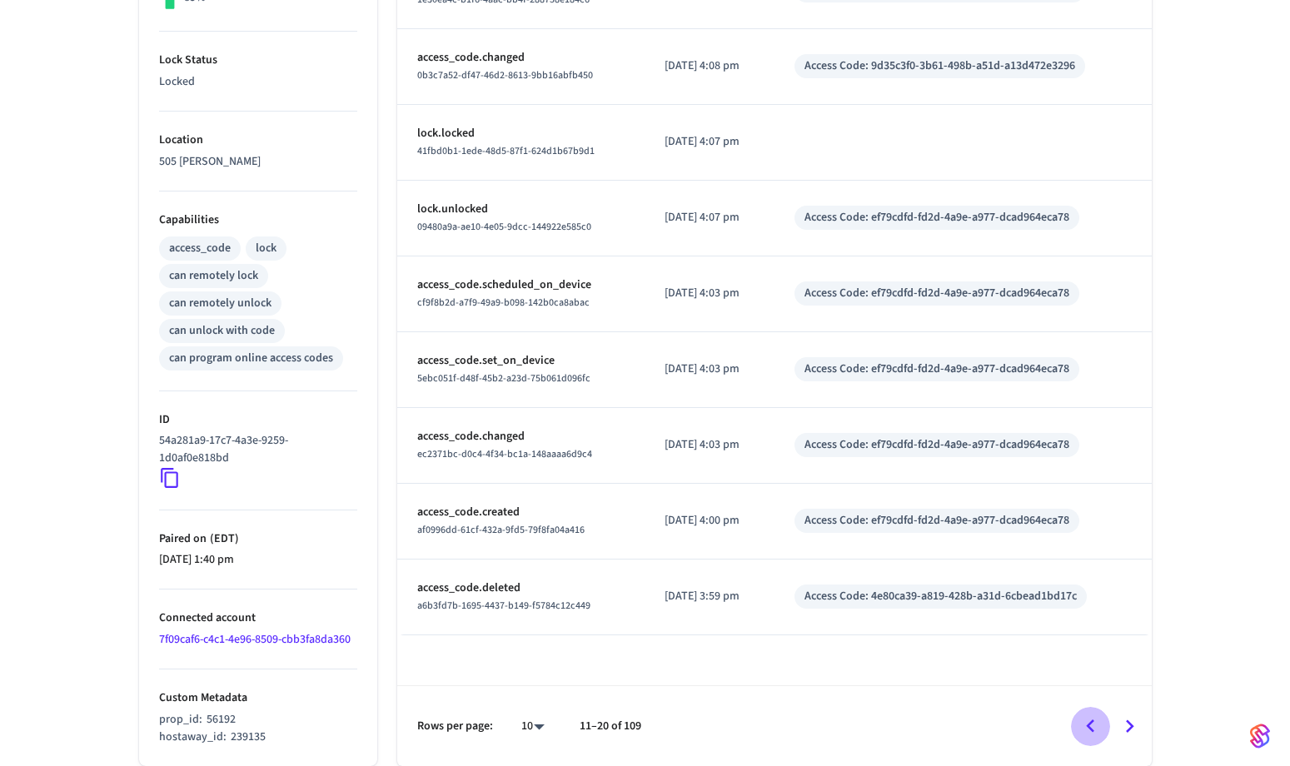
click at [1089, 728] on icon "Go to previous page" at bounding box center [1090, 726] width 8 height 13
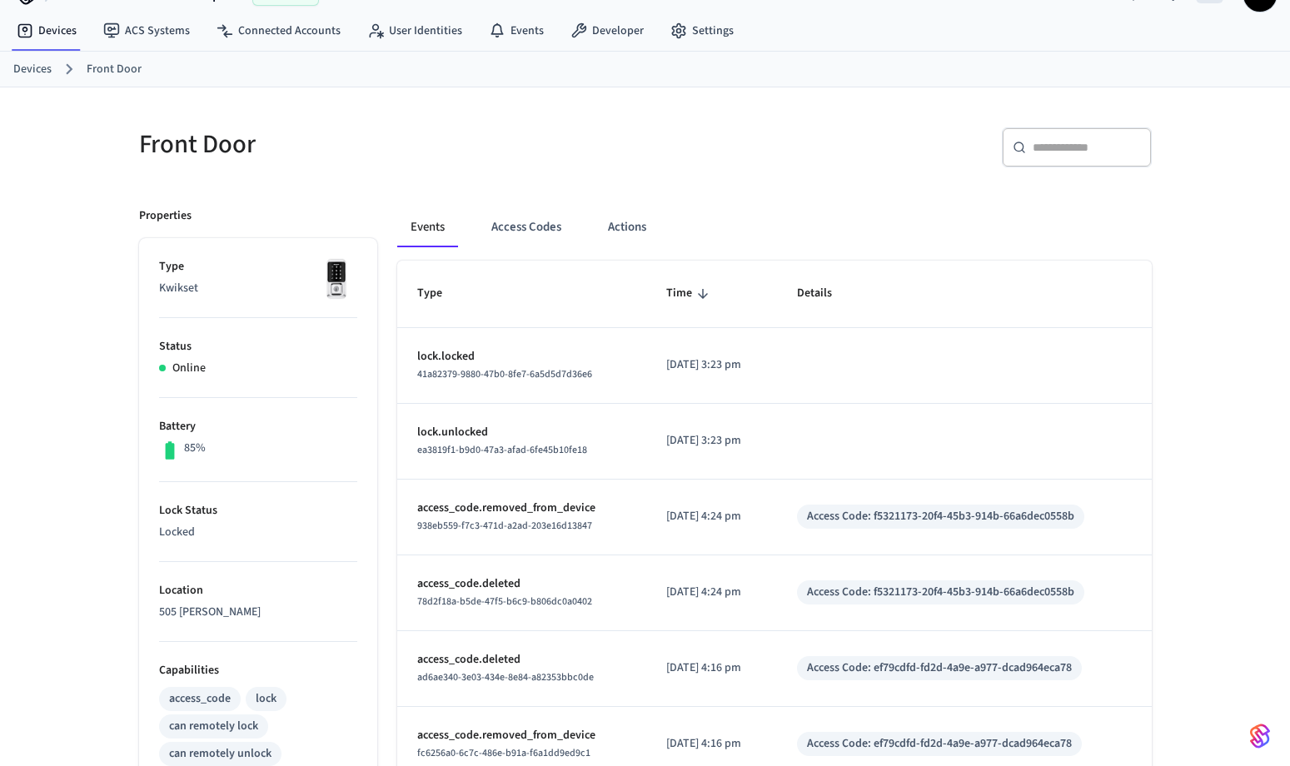
scroll to position [0, 0]
